Goal: Information Seeking & Learning: Understand process/instructions

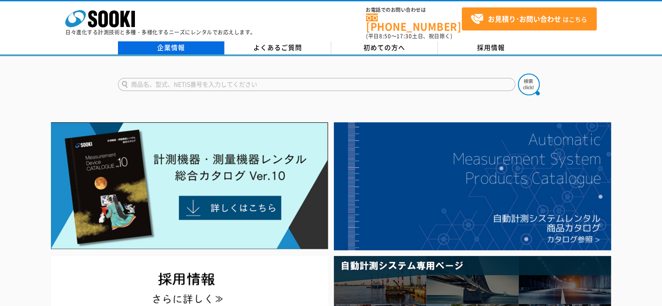
click at [155, 41] on link "企業情報" at bounding box center [171, 47] width 107 height 13
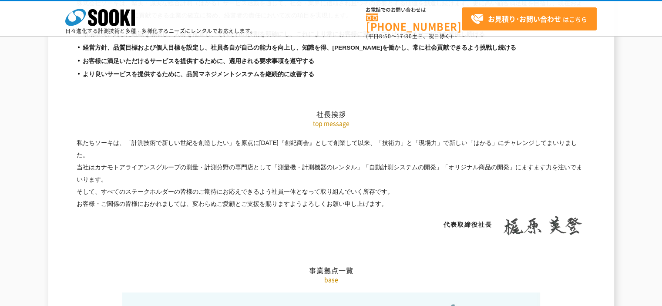
scroll to position [1566, 0]
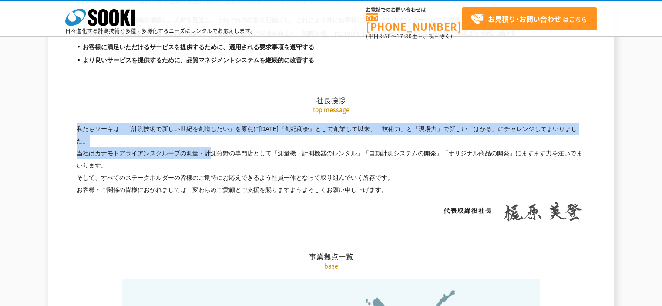
drag, startPoint x: 96, startPoint y: 132, endPoint x: 136, endPoint y: 127, distance: 40.3
click at [136, 127] on p "私たちソーキは、「計測技術で新しい世紀を創造したい」を原点に昭和61年4月『創紀商会』として創業して以来、「技術力」と「現場力」で新しい「はかる」にチャレンジ…" at bounding box center [331, 160] width 509 height 74
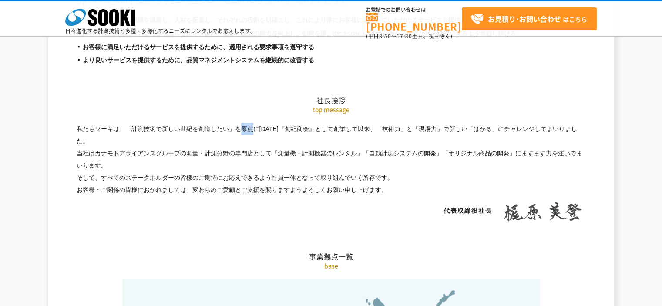
drag, startPoint x: 126, startPoint y: 110, endPoint x: 134, endPoint y: 106, distance: 9.1
click at [134, 123] on p "私たちソーキは、「計測技術で新しい世紀を創造したい」を原点に昭和61年4月『創紀商会』として創業して以来、「技術力」と「現場力」で新しい「はかる」にチャレンジ…" at bounding box center [331, 160] width 509 height 74
drag, startPoint x: 77, startPoint y: 108, endPoint x: 552, endPoint y: 109, distance: 475.9
click at [552, 123] on p "私たちソーキは、「計測技術で新しい世紀を創造したい」を原点に昭和61年4月『創紀商会』として創業して以来、「技術力」と「現場力」で新しい「はかる」にチャレンジ…" at bounding box center [331, 160] width 509 height 74
copy p "私たちソーキは、「計測技術で新しい世紀を創造したい」を原点に昭和61年4月『創紀商会』として創業して以来、「技術力」と「現場力」で新しい「はかる」にチャレンジ"
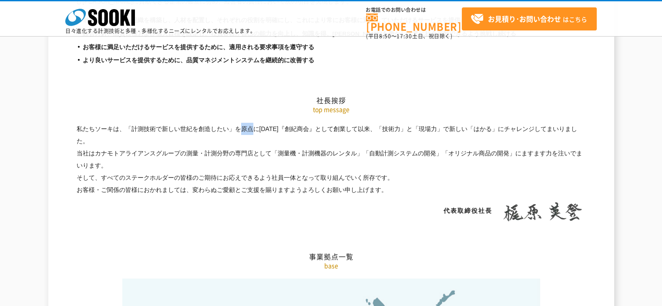
drag, startPoint x: 97, startPoint y: 135, endPoint x: 569, endPoint y: 130, distance: 472.8
click at [569, 130] on p "私たちソーキは、「計測技術で新しい世紀を創造したい」を原点に昭和61年4月『創紀商会』として創業して以来、「技術力」と「現場力」で新しい「はかる」にチャレンジ…" at bounding box center [331, 160] width 509 height 74
copy p "カナモトアライアンスグループの測量・計測分野の専門店として「測量機・計測機器のレンタル」「自動計測システムの開発」「オリジナル商品の開発」にますます力を注い"
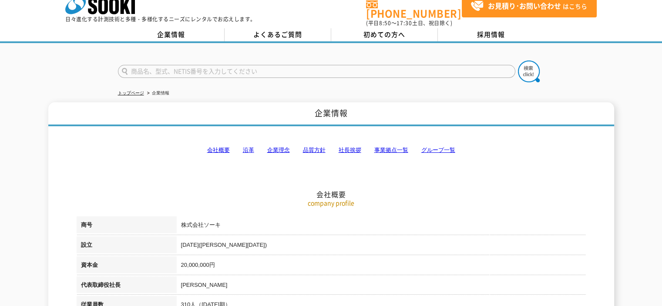
scroll to position [0, 0]
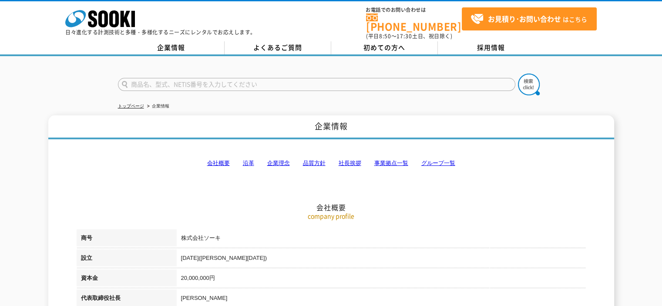
click at [433, 160] on link "グループ一覧" at bounding box center [438, 163] width 34 height 7
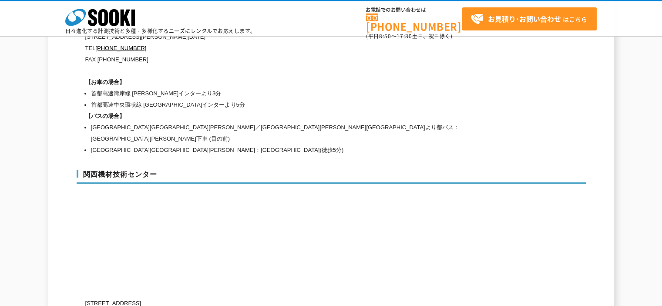
scroll to position [3996, 0]
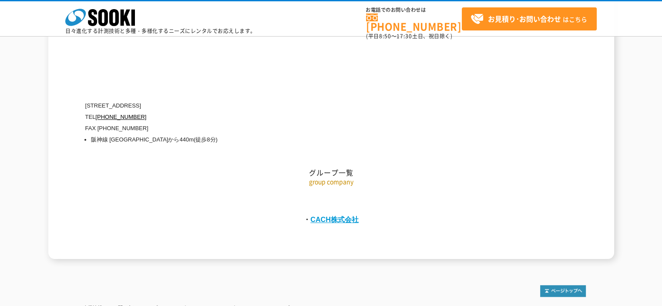
click at [331, 215] on link "CACH株式会社" at bounding box center [334, 219] width 48 height 8
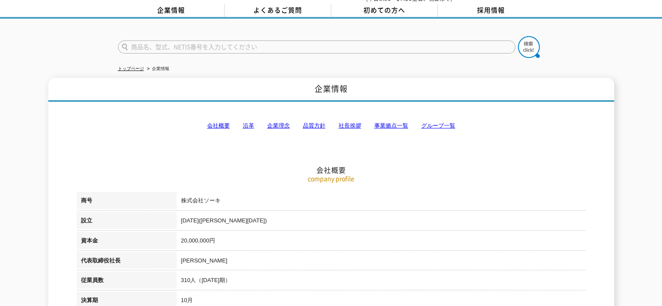
scroll to position [0, 0]
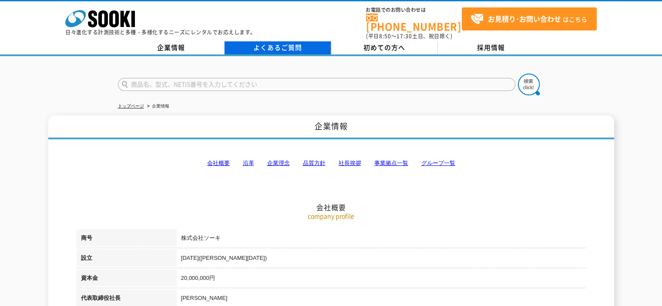
click at [270, 41] on link "よくあるご質問" at bounding box center [277, 47] width 107 height 13
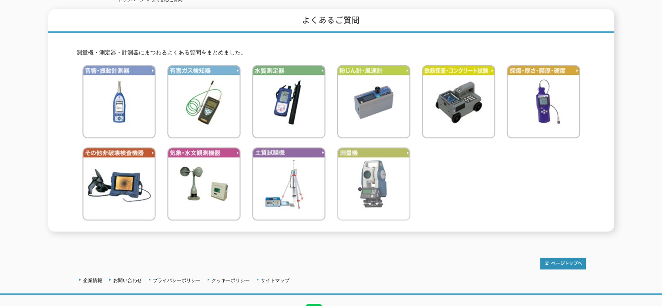
scroll to position [106, 0]
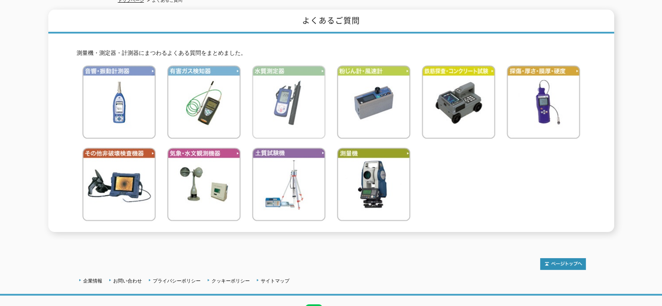
click at [297, 100] on img at bounding box center [289, 102] width 74 height 74
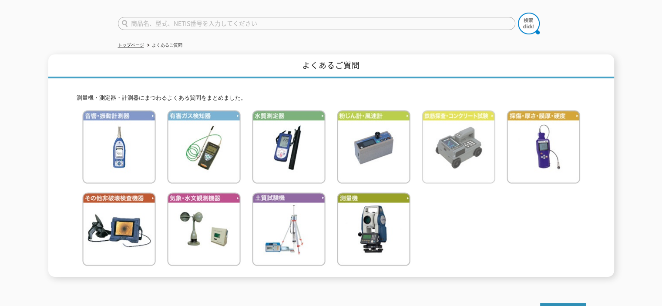
scroll to position [0, 0]
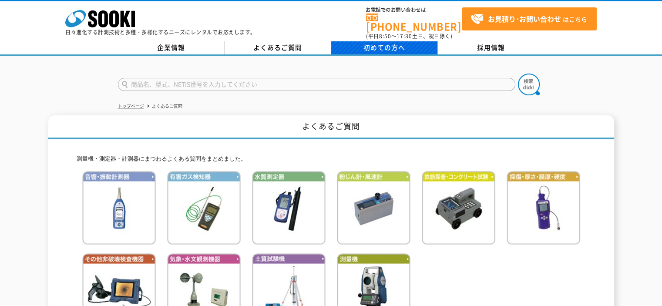
click at [396, 43] on span "初めての方へ" at bounding box center [384, 48] width 42 height 10
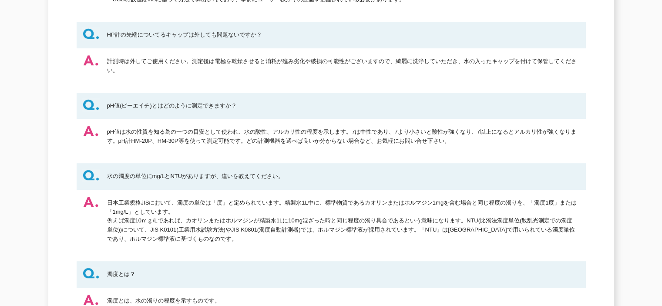
scroll to position [391, 0]
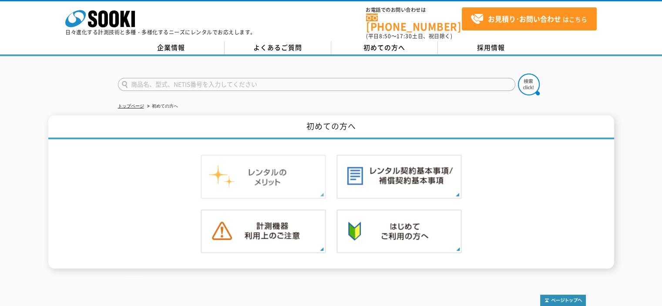
click at [282, 175] on img at bounding box center [263, 176] width 125 height 44
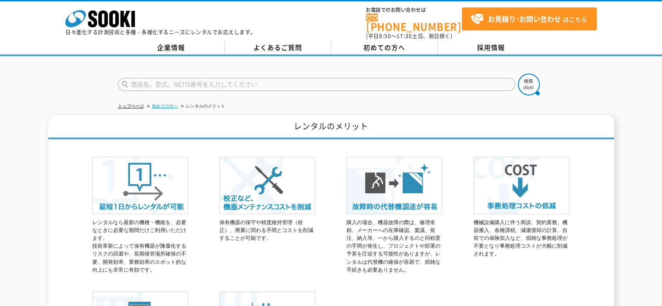
click at [172, 104] on link "初めての方へ" at bounding box center [165, 106] width 26 height 5
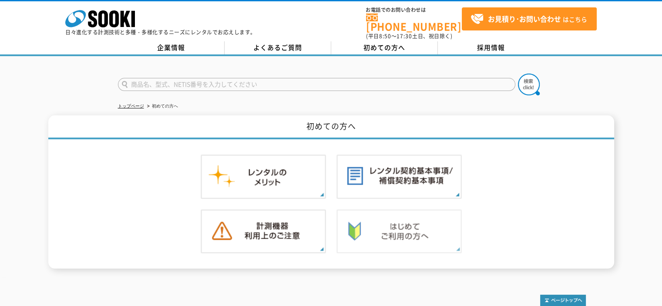
click at [381, 222] on img at bounding box center [398, 231] width 125 height 44
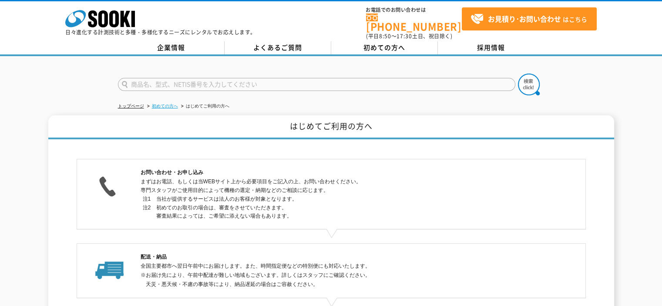
click at [159, 104] on link "初めての方へ" at bounding box center [165, 106] width 26 height 5
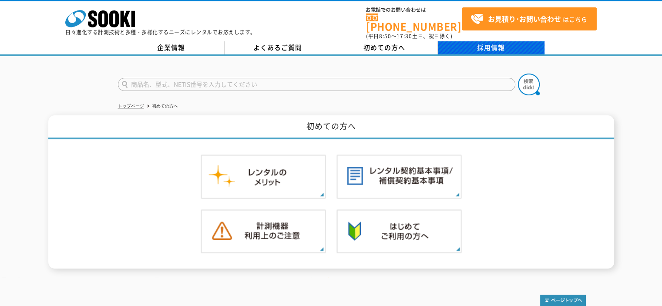
click at [484, 42] on link "採用情報" at bounding box center [491, 47] width 107 height 13
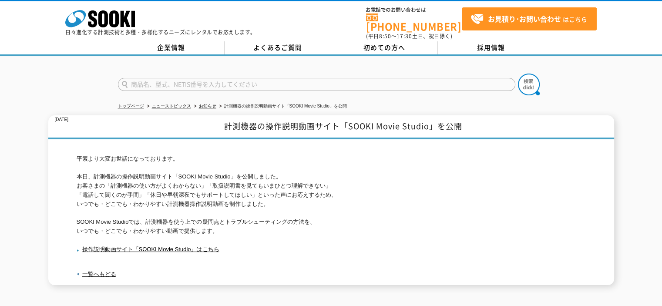
scroll to position [43, 0]
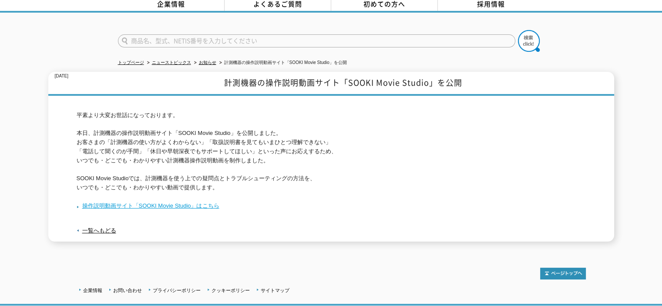
click at [164, 202] on link "操作説明動画サイト「SOOKI Movie Studio」はこちら" at bounding box center [148, 205] width 143 height 7
